Goal: Find specific page/section: Find specific page/section

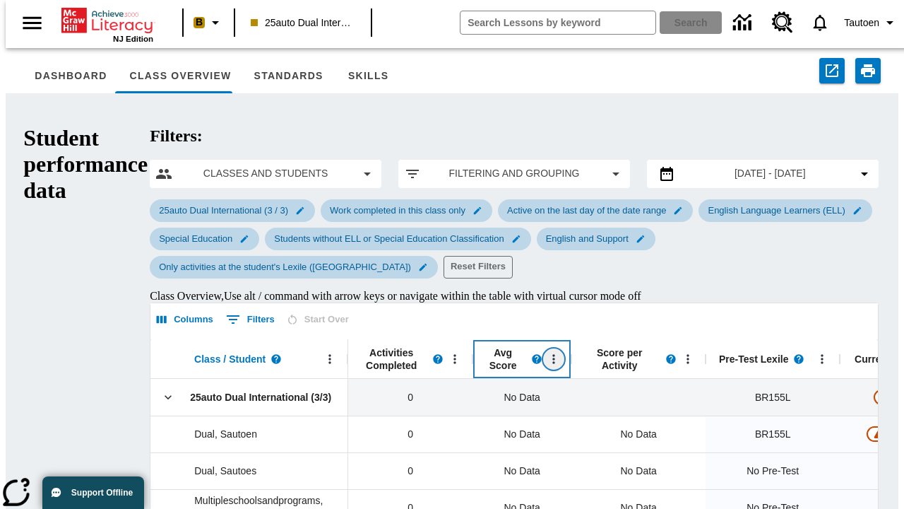
click at [553, 354] on icon "Open Menu" at bounding box center [554, 358] width 2 height 9
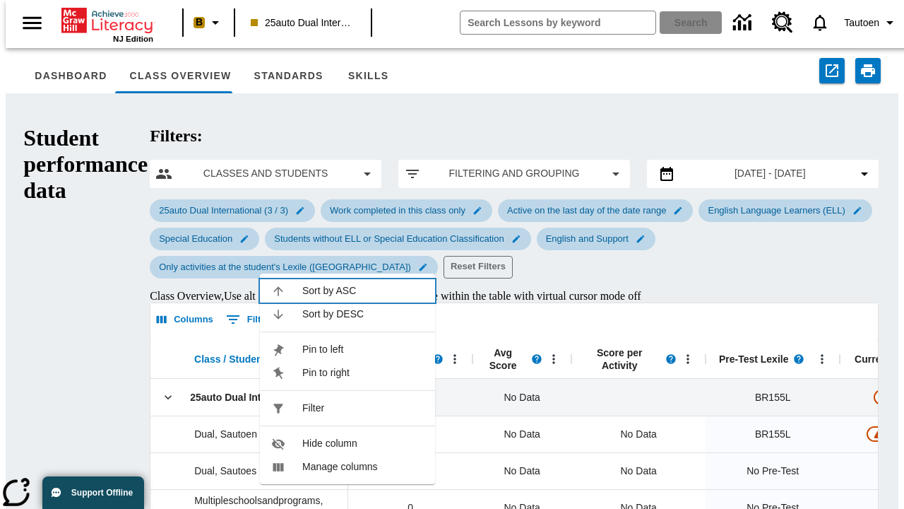
click at [363, 283] on span "Sort by ASC" at bounding box center [362, 290] width 121 height 15
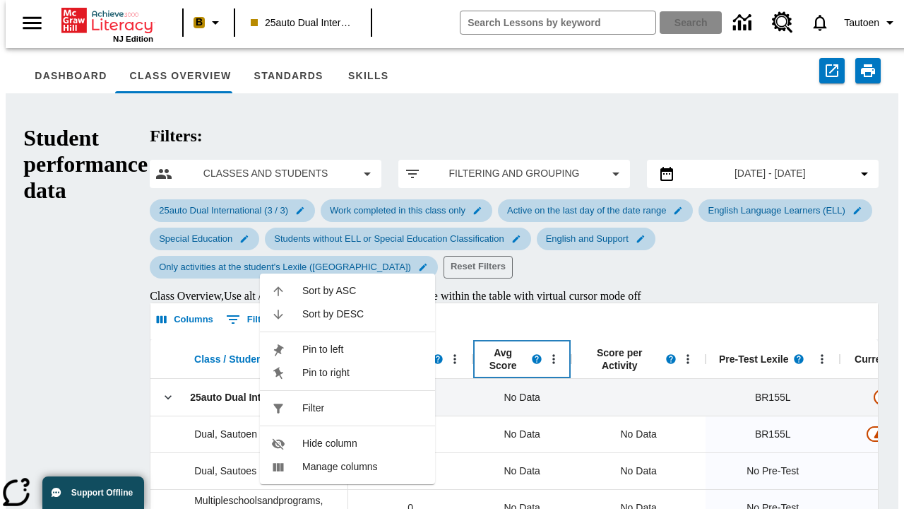
scroll to position [37, 0]
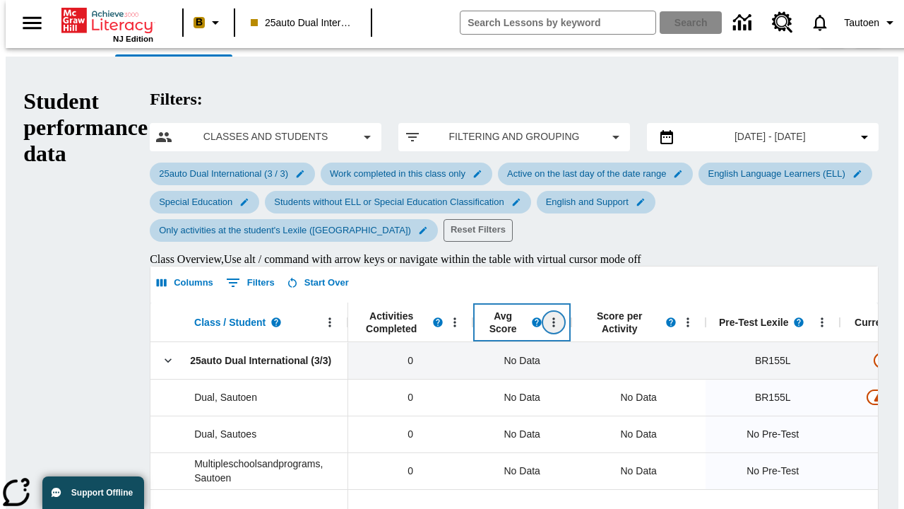
click at [553, 317] on icon "Avg Score, Open Menu," at bounding box center [554, 321] width 2 height 9
